Goal: Complete application form

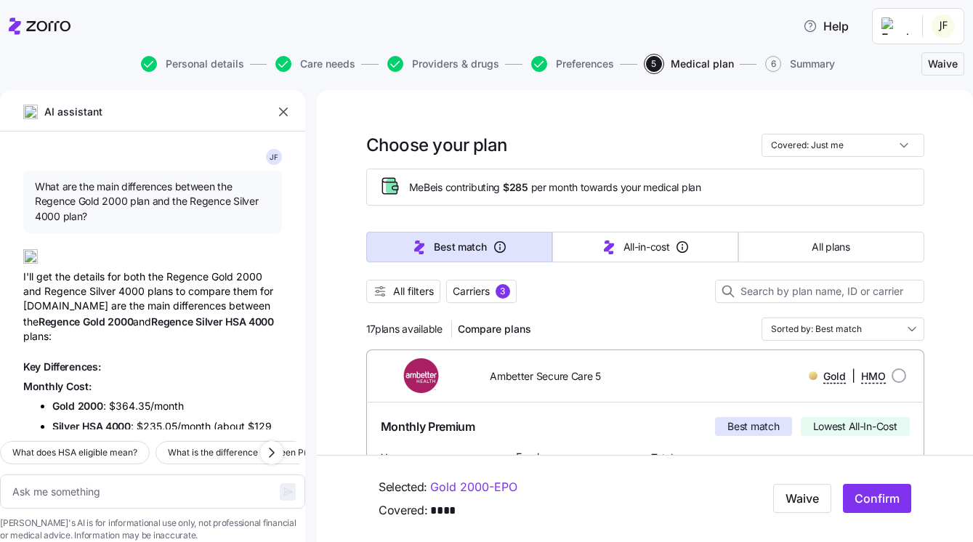
scroll to position [1051, 0]
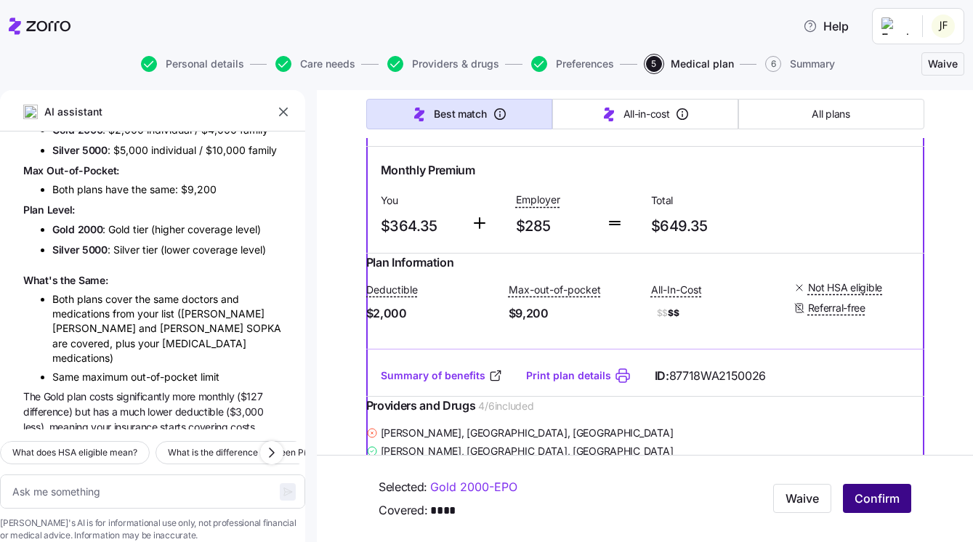
click at [884, 492] on span "Confirm" at bounding box center [877, 498] width 45 height 17
type textarea "x"
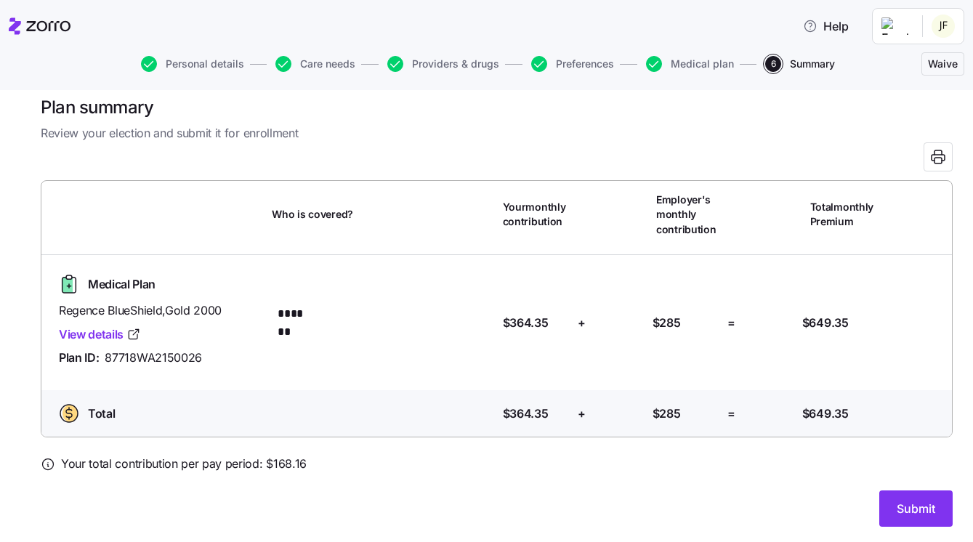
scroll to position [16, 0]
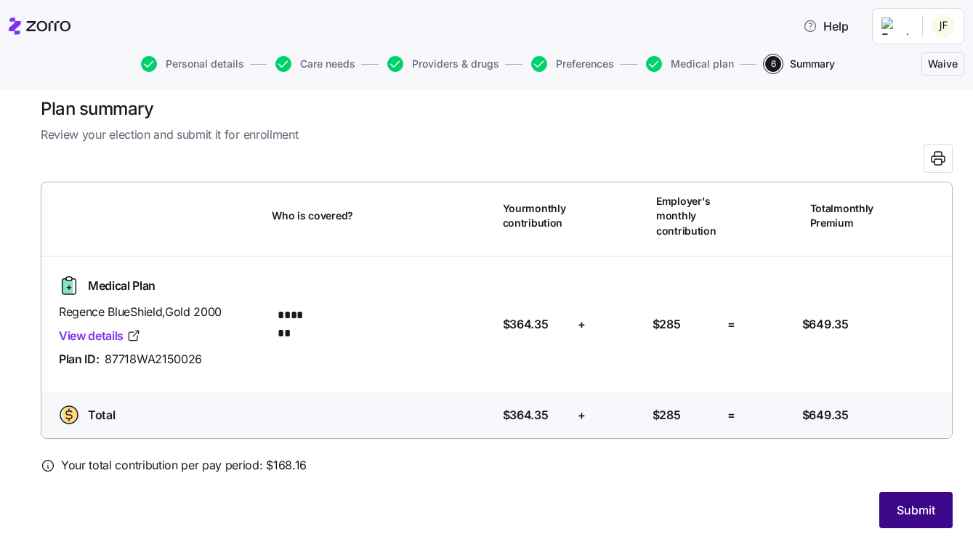
click at [901, 498] on button "Submit" at bounding box center [915, 510] width 73 height 36
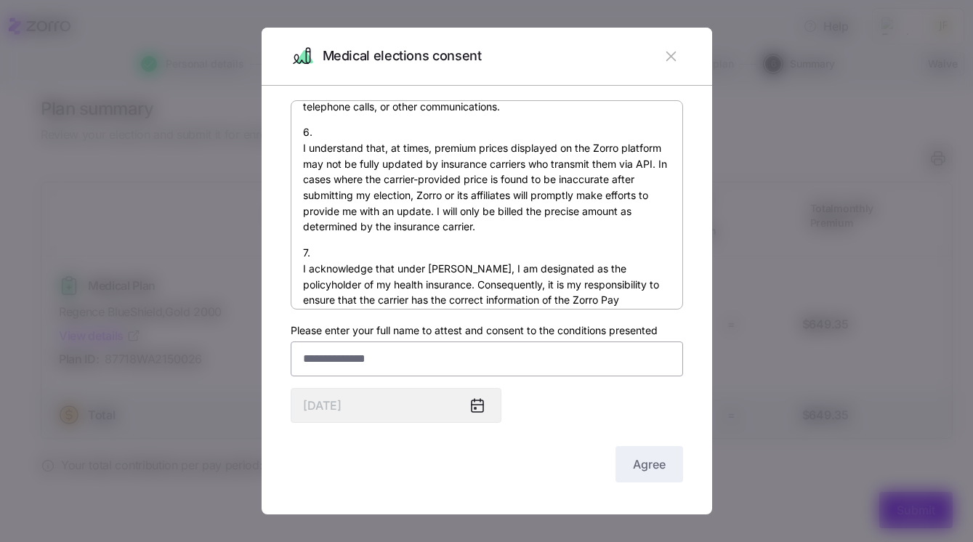
scroll to position [995, 0]
click at [514, 354] on input "Please enter your full name to attest and consent to the conditions presented" at bounding box center [487, 359] width 392 height 35
type input "**********"
click at [613, 403] on div "By submitting this form, I am signing my health insurance application and provi…" at bounding box center [487, 292] width 392 height 385
click at [660, 457] on span "Agree" at bounding box center [649, 464] width 33 height 17
